Goal: Information Seeking & Learning: Learn about a topic

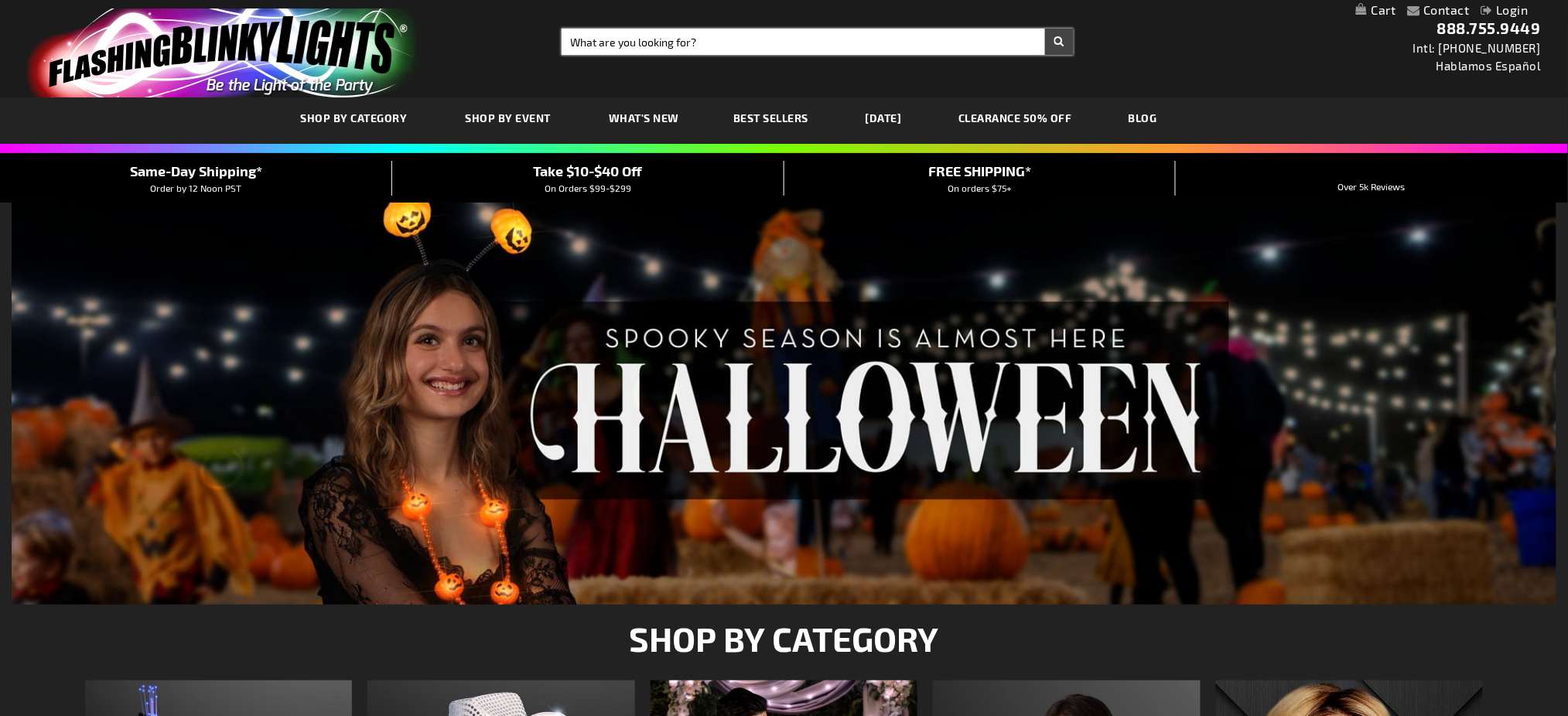
click at [588, 40] on input "Search" at bounding box center [818, 42] width 513 height 26
type input "baby related"
click at [1045, 29] on button "Search" at bounding box center [1059, 42] width 29 height 26
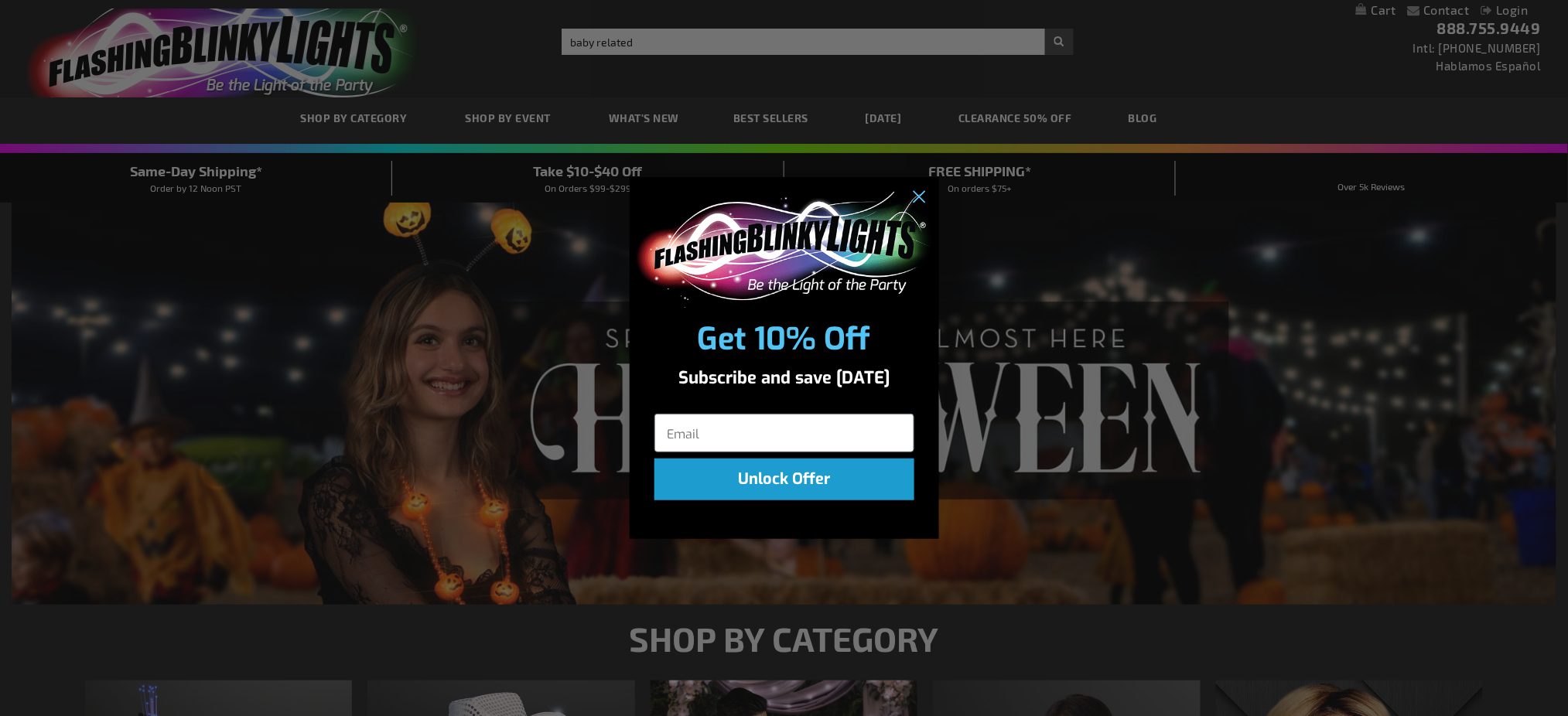
click at [770, 71] on div "Close dialog Get 10% Off Subscribe and save today Unlock Offer Submit" at bounding box center [784, 358] width 1568 height 716
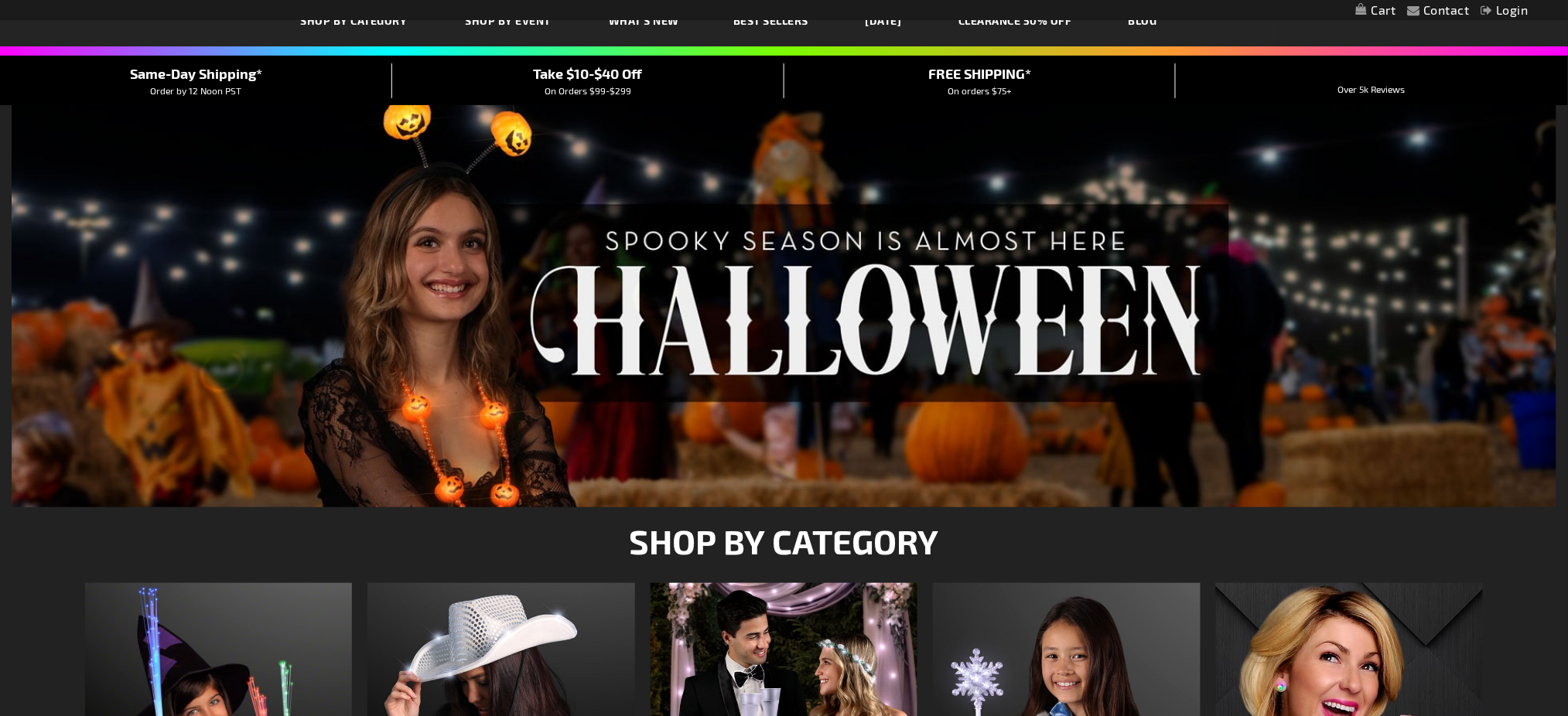
scroll to position [103, 0]
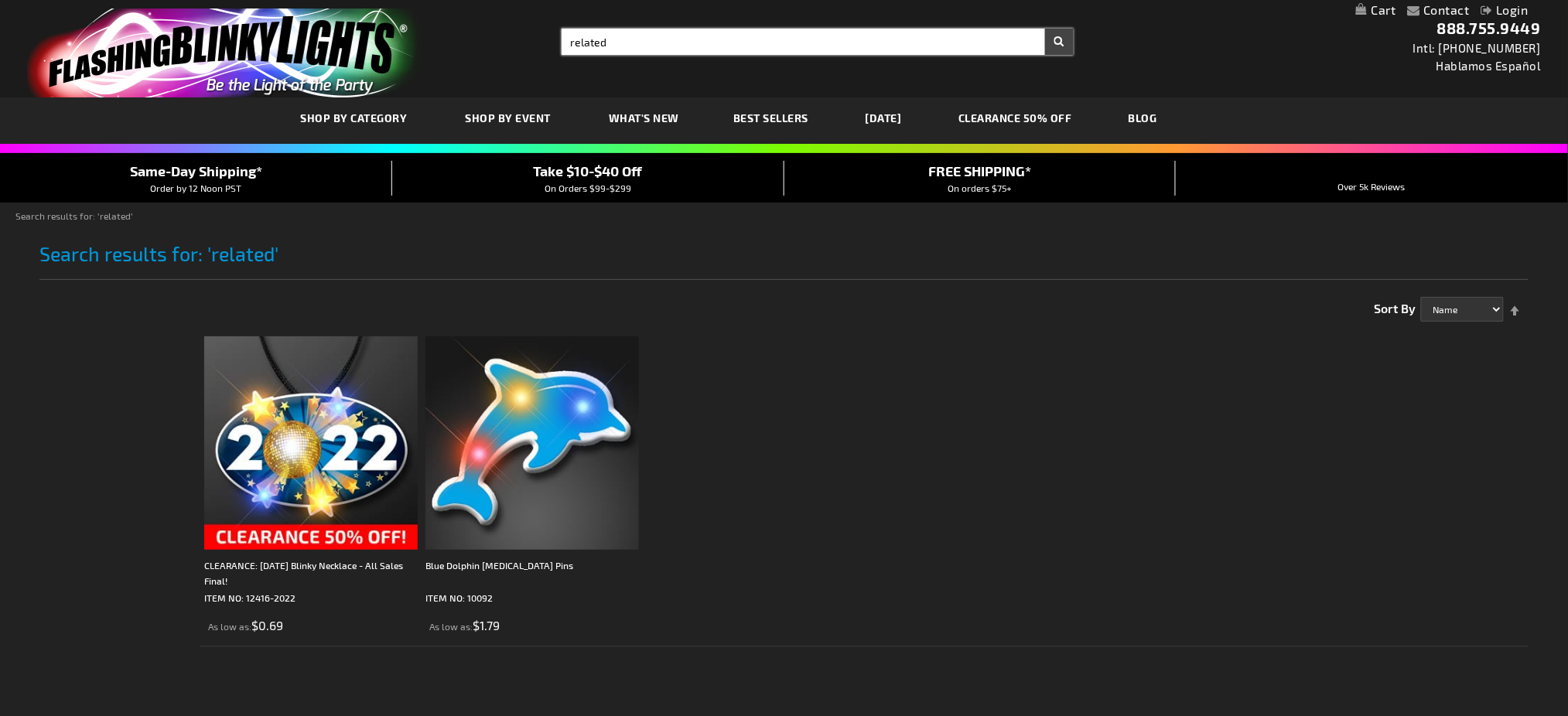
drag, startPoint x: 614, startPoint y: 41, endPoint x: 525, endPoint y: 44, distance: 89.1
click at [525, 44] on div "Toggle Nav Search Search related × Search 888.755.9449 Intl: 818-753-8303 Habla…" at bounding box center [784, 49] width 1568 height 97
type input "baby"
click at [1045, 29] on button "Search" at bounding box center [1059, 42] width 29 height 26
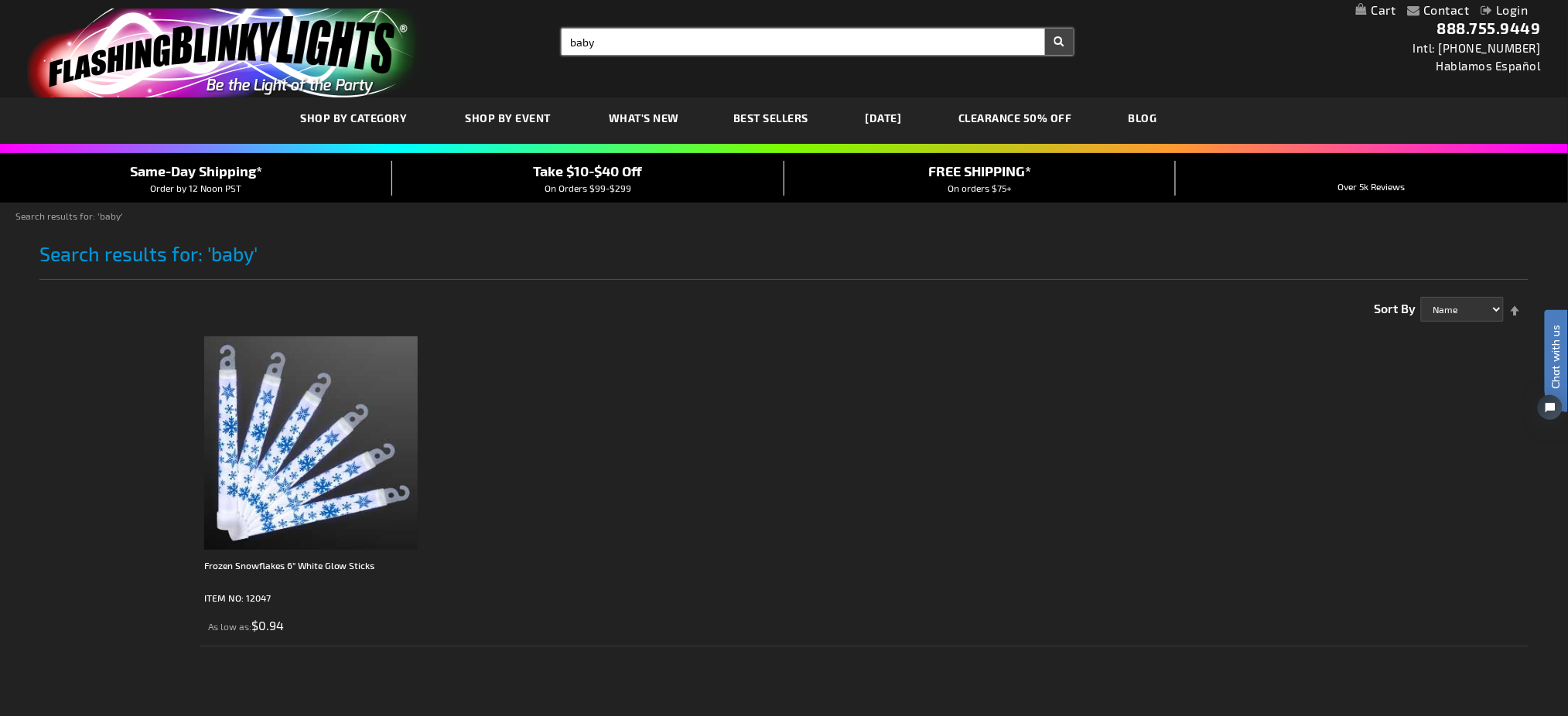
type input "baby"
drag, startPoint x: 598, startPoint y: 39, endPoint x: 525, endPoint y: 44, distance: 73.2
click at [525, 44] on div "Toggle Nav Search Search baby × Search 888.755.9449 Intl: 818-753-8303 Hablamos…" at bounding box center [784, 49] width 1568 height 97
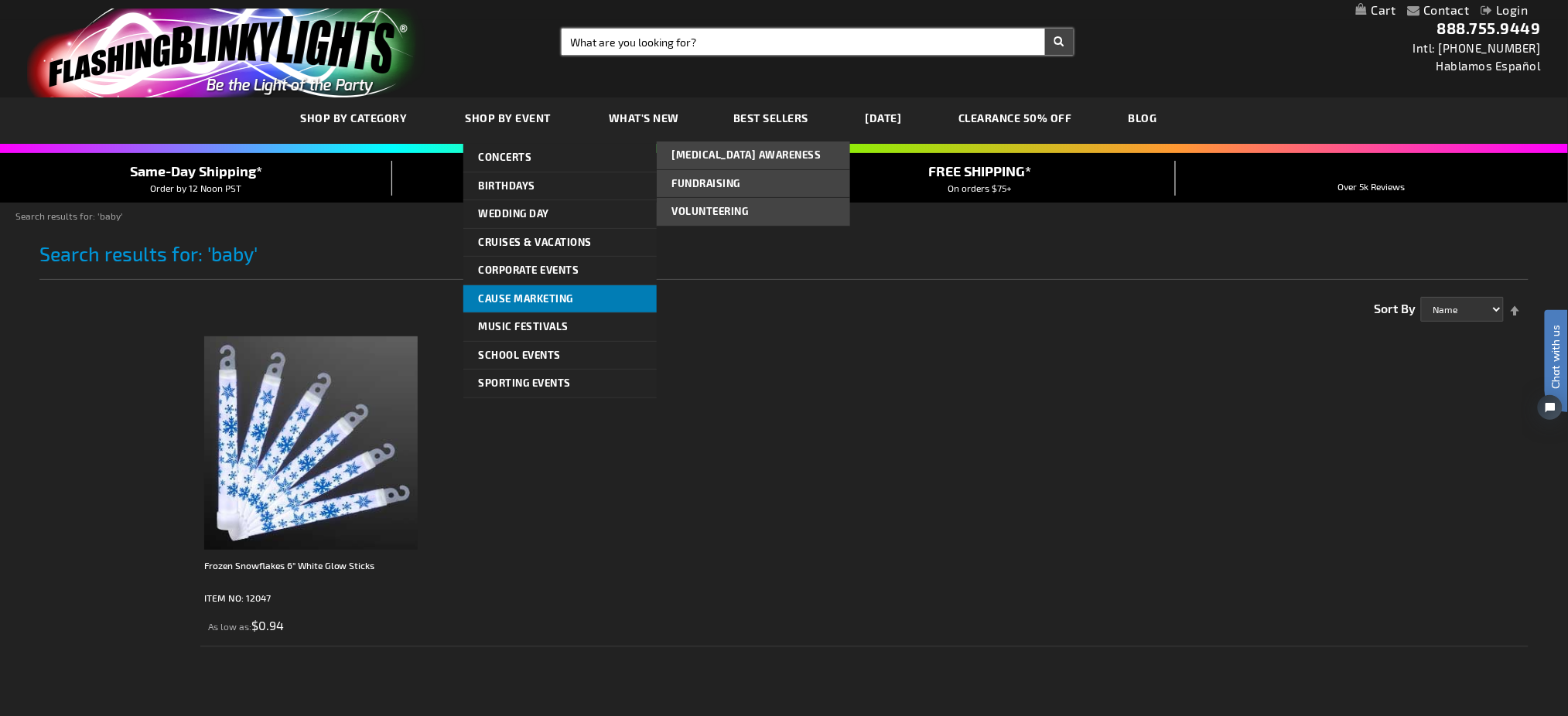
click at [515, 293] on span "Cause Marketing" at bounding box center [526, 298] width 96 height 12
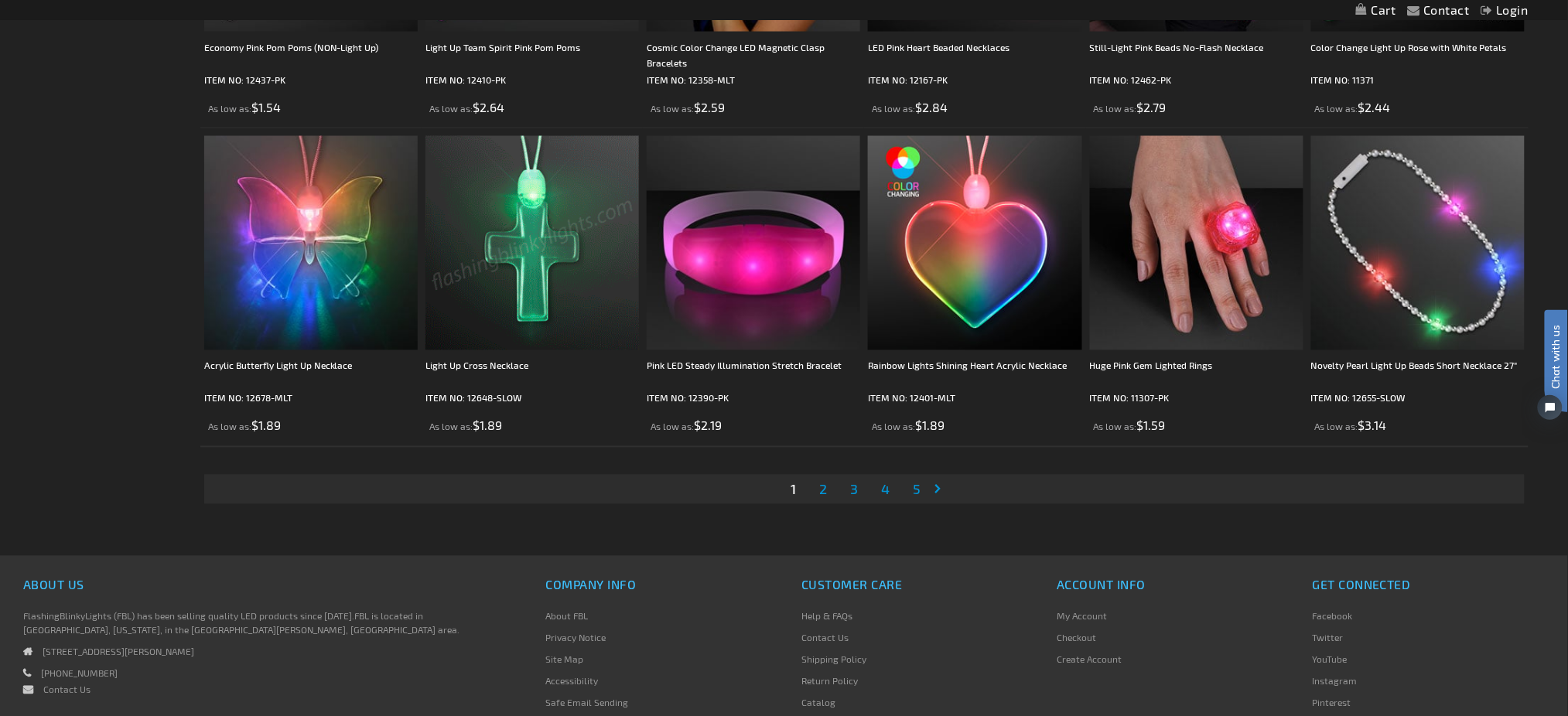
scroll to position [3091, 0]
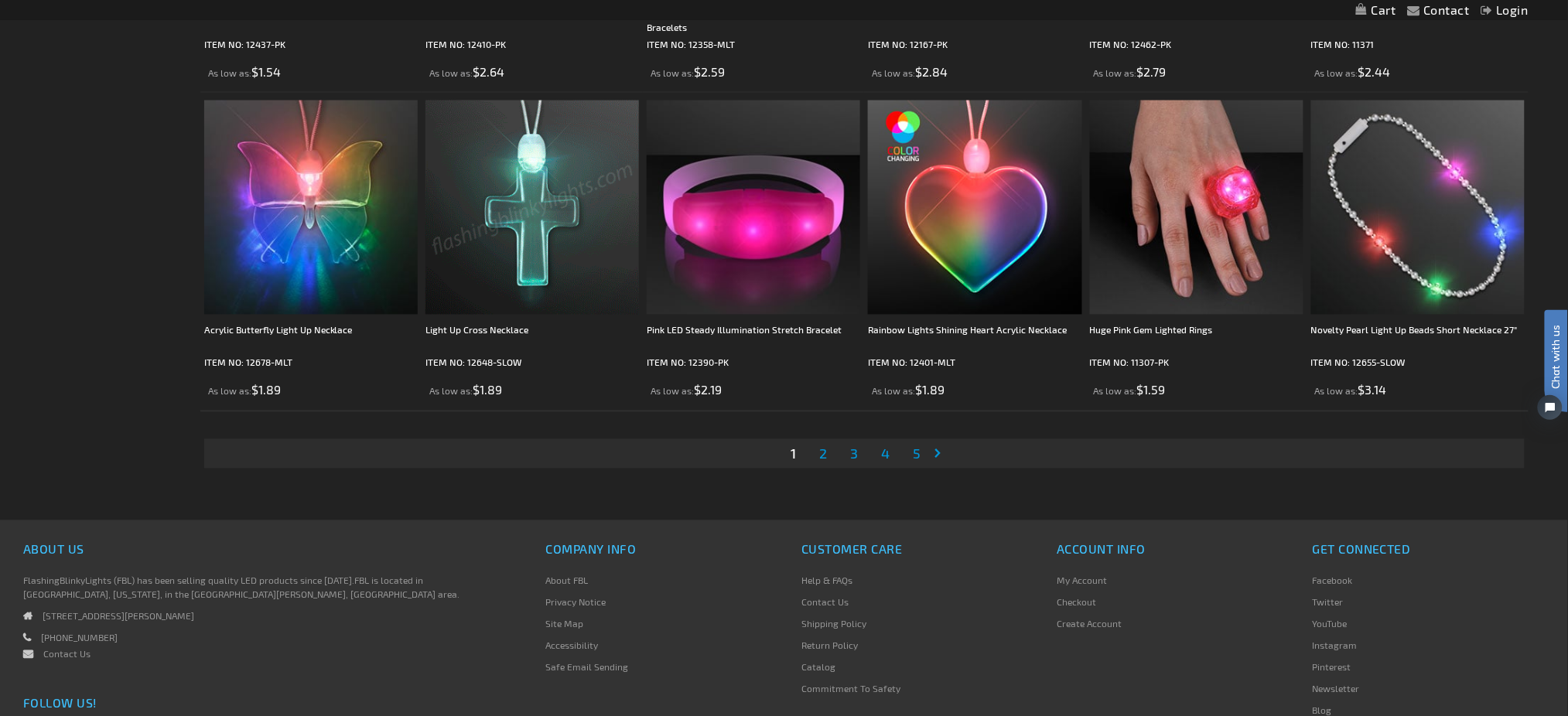
click at [824, 463] on span "2" at bounding box center [822, 453] width 7 height 17
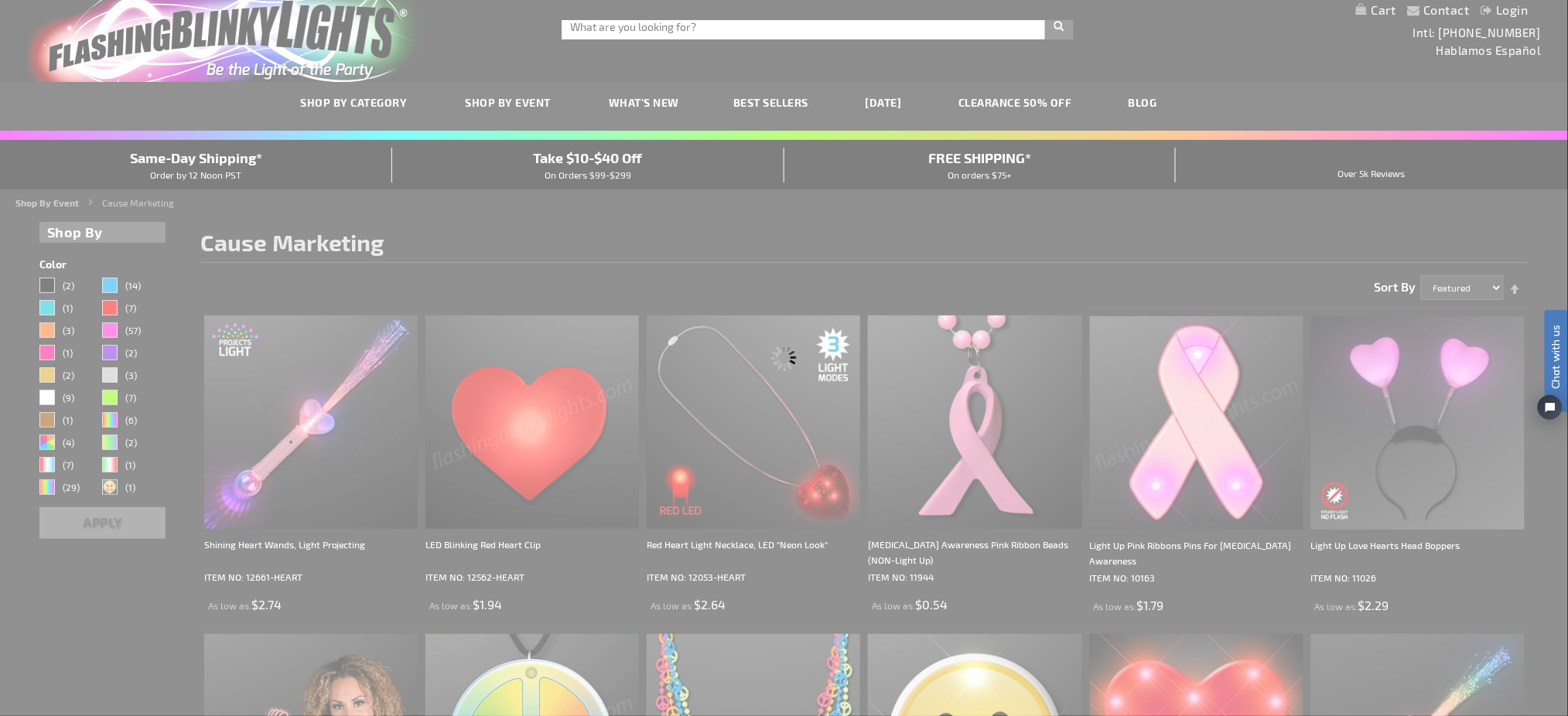
scroll to position [0, 0]
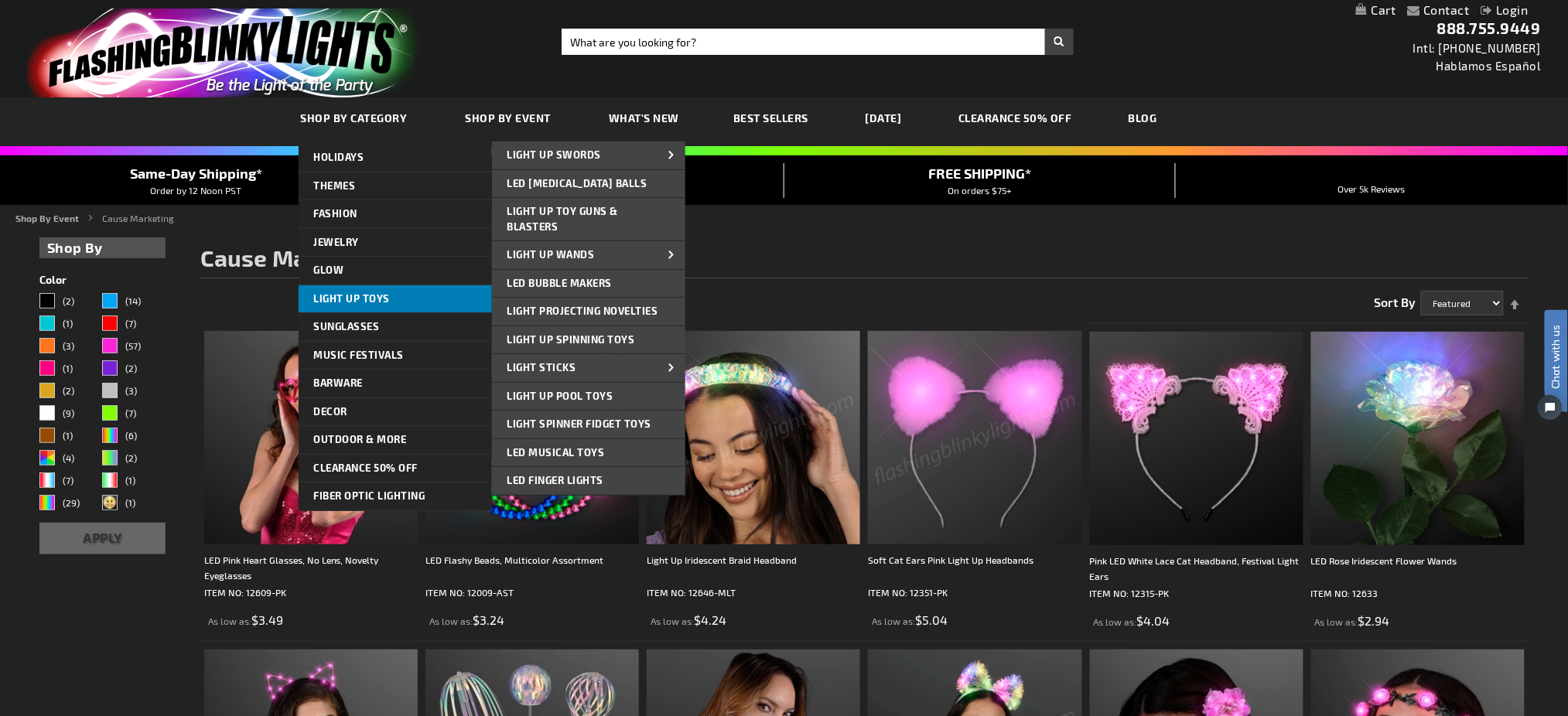
click at [348, 295] on span "Light Up Toys" at bounding box center [352, 298] width 77 height 12
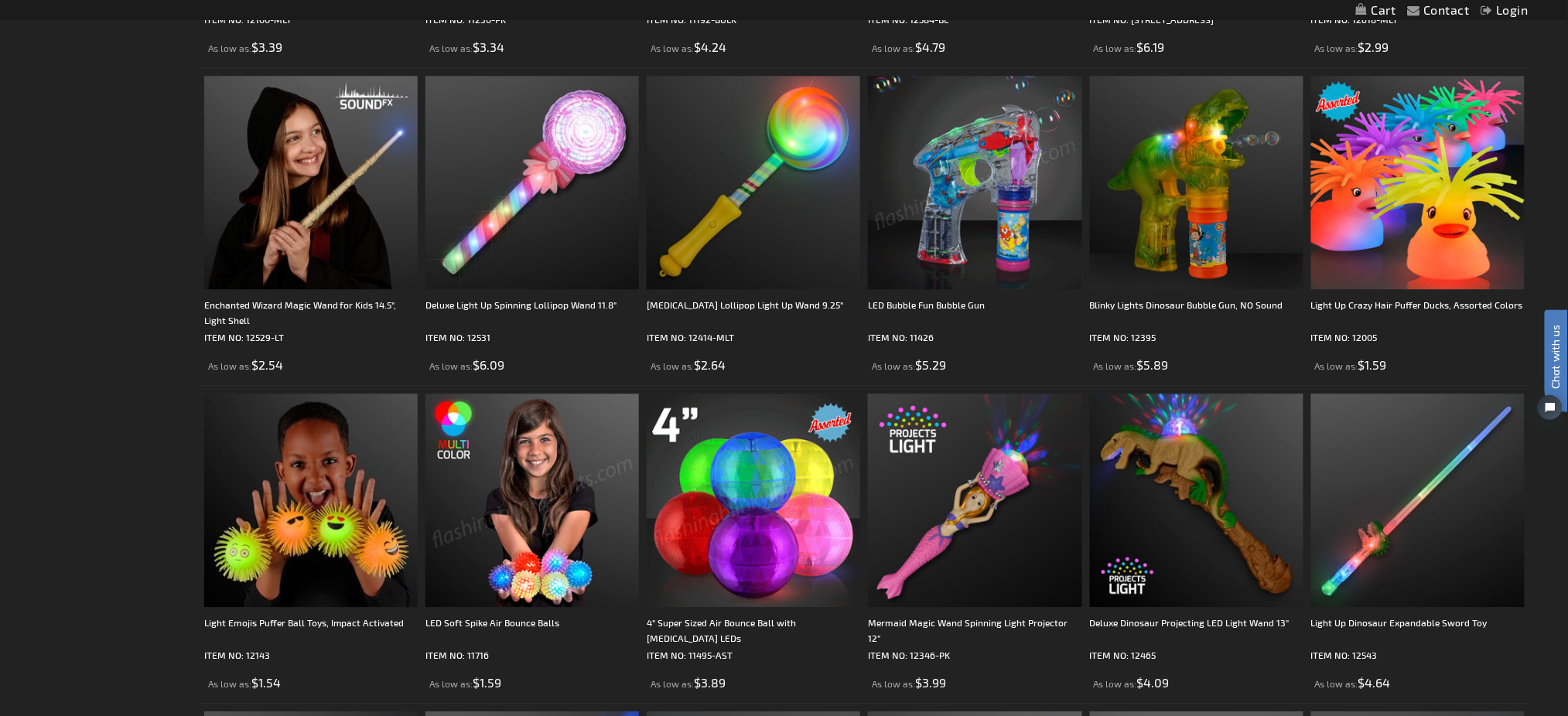
scroll to position [1339, 0]
